Goal: Information Seeking & Learning: Check status

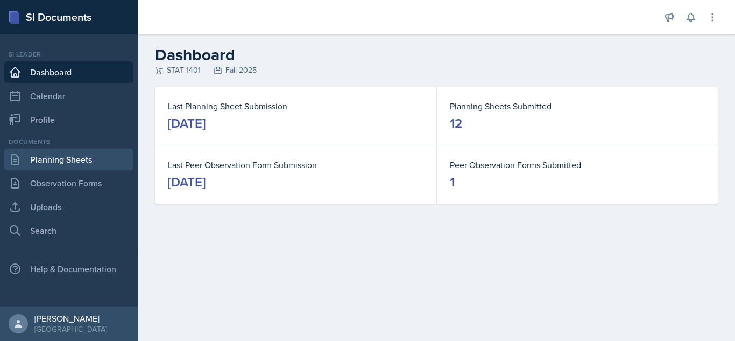
click at [72, 161] on link "Planning Sheets" at bounding box center [68, 160] width 129 height 22
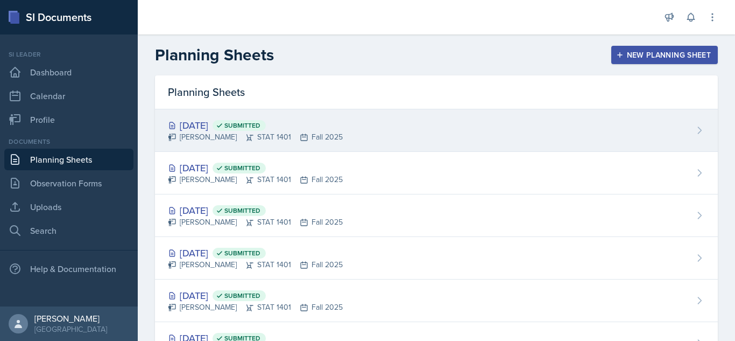
click at [701, 124] on div "[DATE] Submitted [PERSON_NAME] STAT 1401 Fall 2025" at bounding box center [436, 130] width 563 height 43
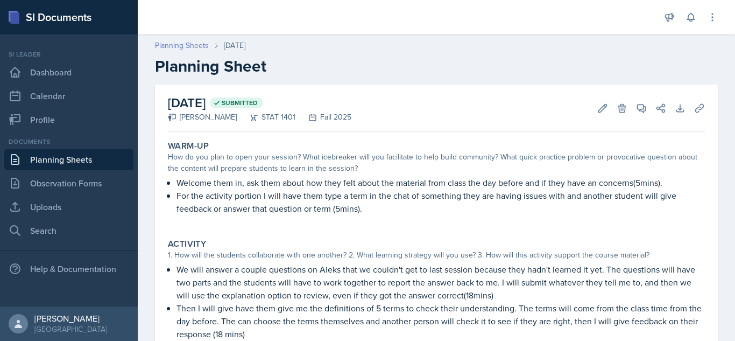
click at [195, 50] on link "Planning Sheets" at bounding box center [182, 45] width 54 height 11
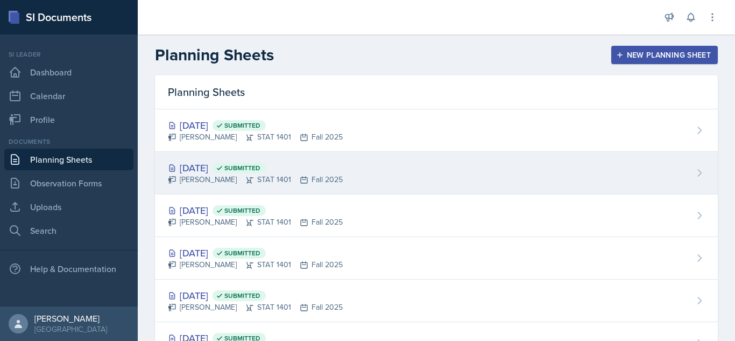
click at [534, 170] on div "[DATE] Submitted [PERSON_NAME] STAT 1401 Fall 2025" at bounding box center [436, 173] width 563 height 43
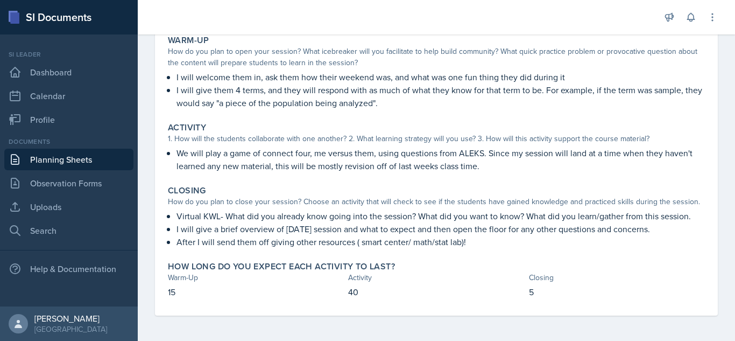
scroll to position [106, 0]
click at [402, 144] on div "Activity 1. How will the students collaborate with one another? 2. What learnin…" at bounding box center [437, 146] width 546 height 59
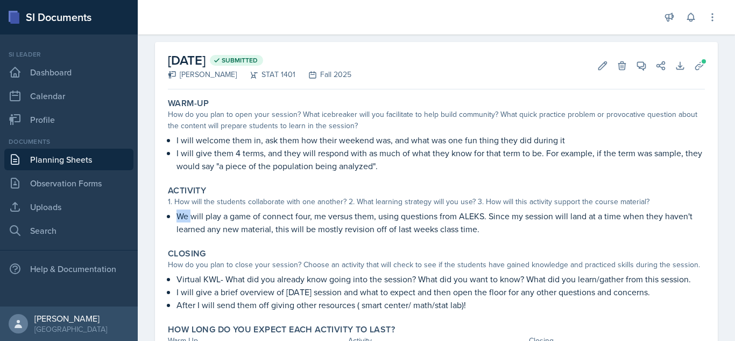
scroll to position [0, 0]
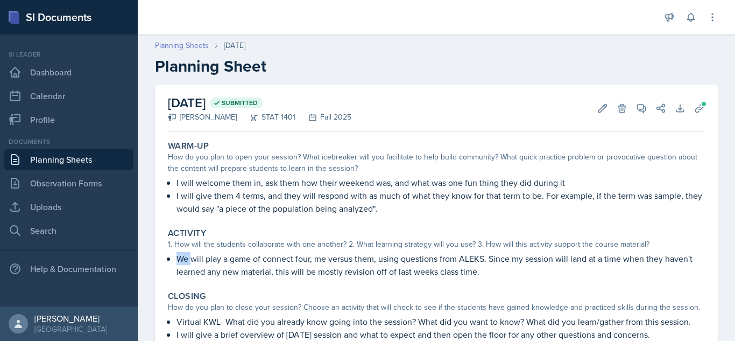
click at [201, 43] on link "Planning Sheets" at bounding box center [182, 45] width 54 height 11
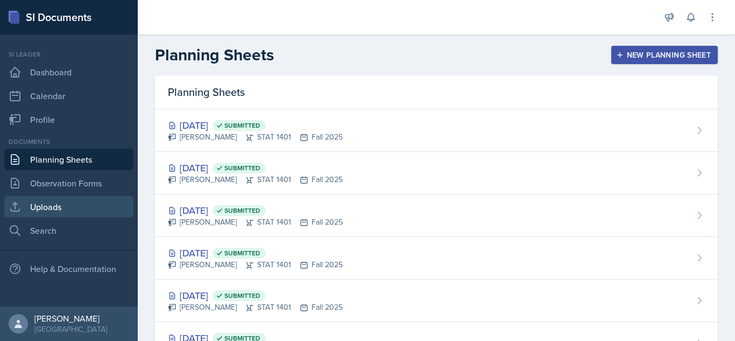
click at [61, 205] on link "Uploads" at bounding box center [68, 207] width 129 height 22
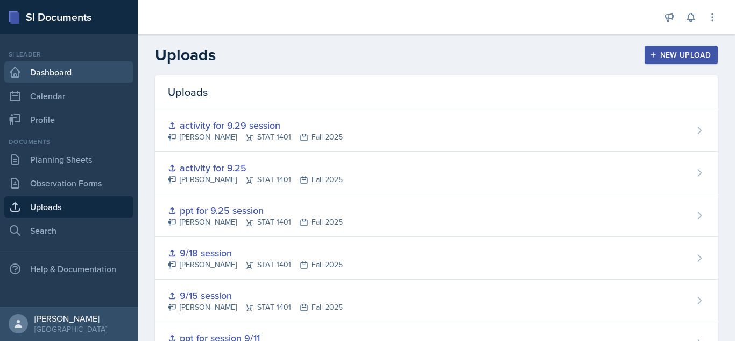
click at [74, 76] on link "Dashboard" at bounding box center [68, 72] width 129 height 22
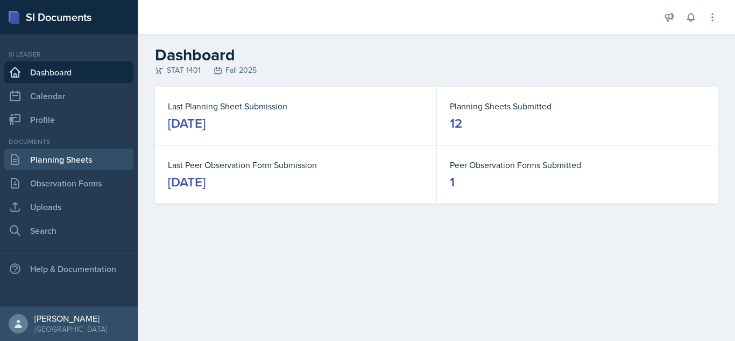
click at [83, 154] on link "Planning Sheets" at bounding box center [68, 160] width 129 height 22
